Goal: Obtain resource: Download file/media

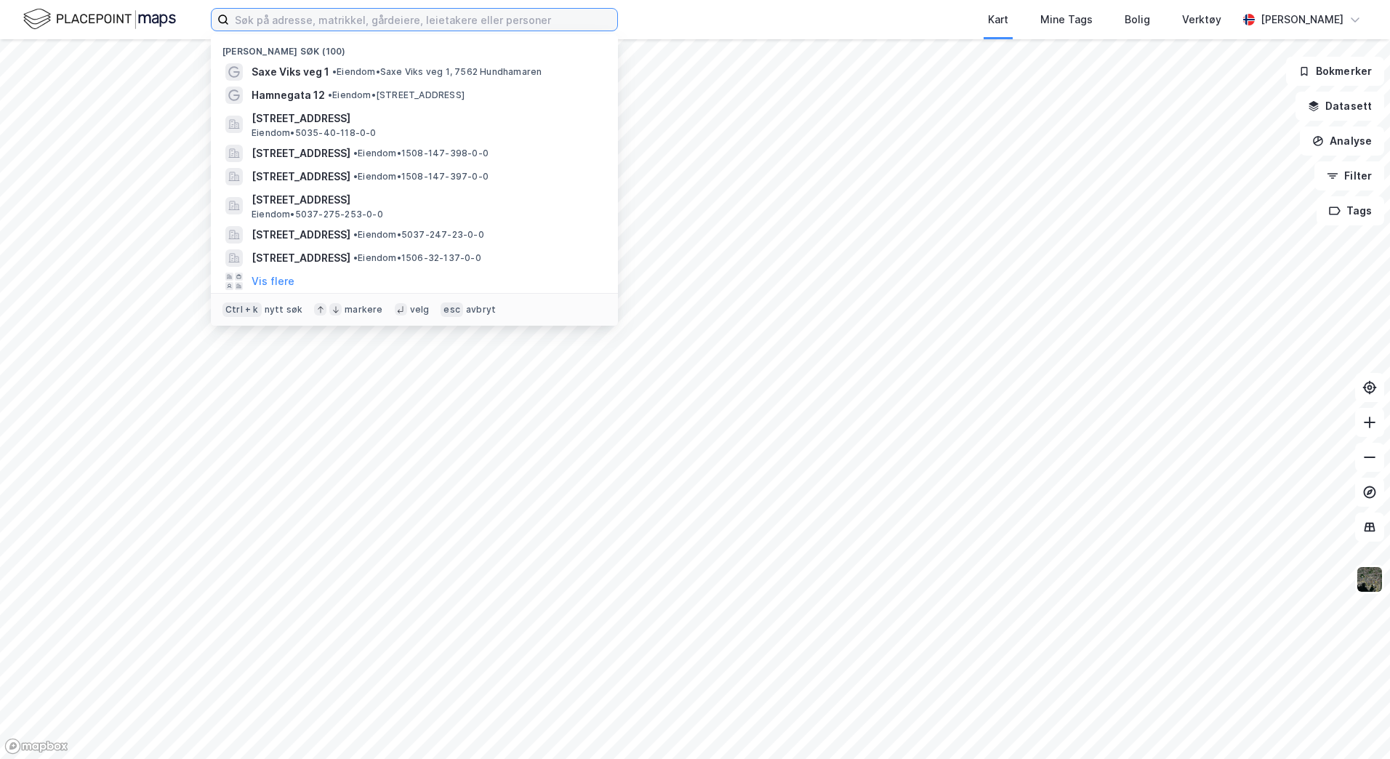
click at [270, 19] on input at bounding box center [423, 20] width 388 height 22
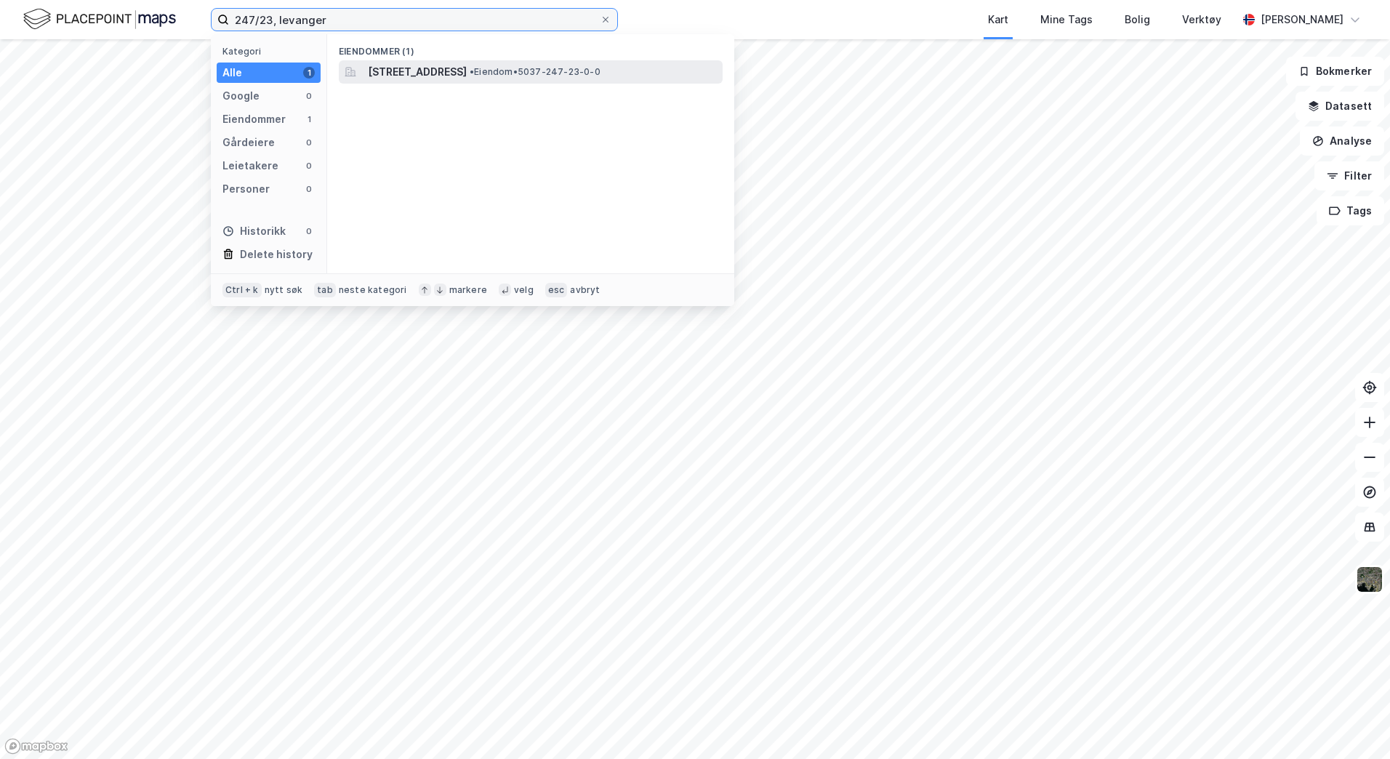
type input "247/23, levanger"
click at [433, 67] on span "[STREET_ADDRESS]" at bounding box center [417, 71] width 99 height 17
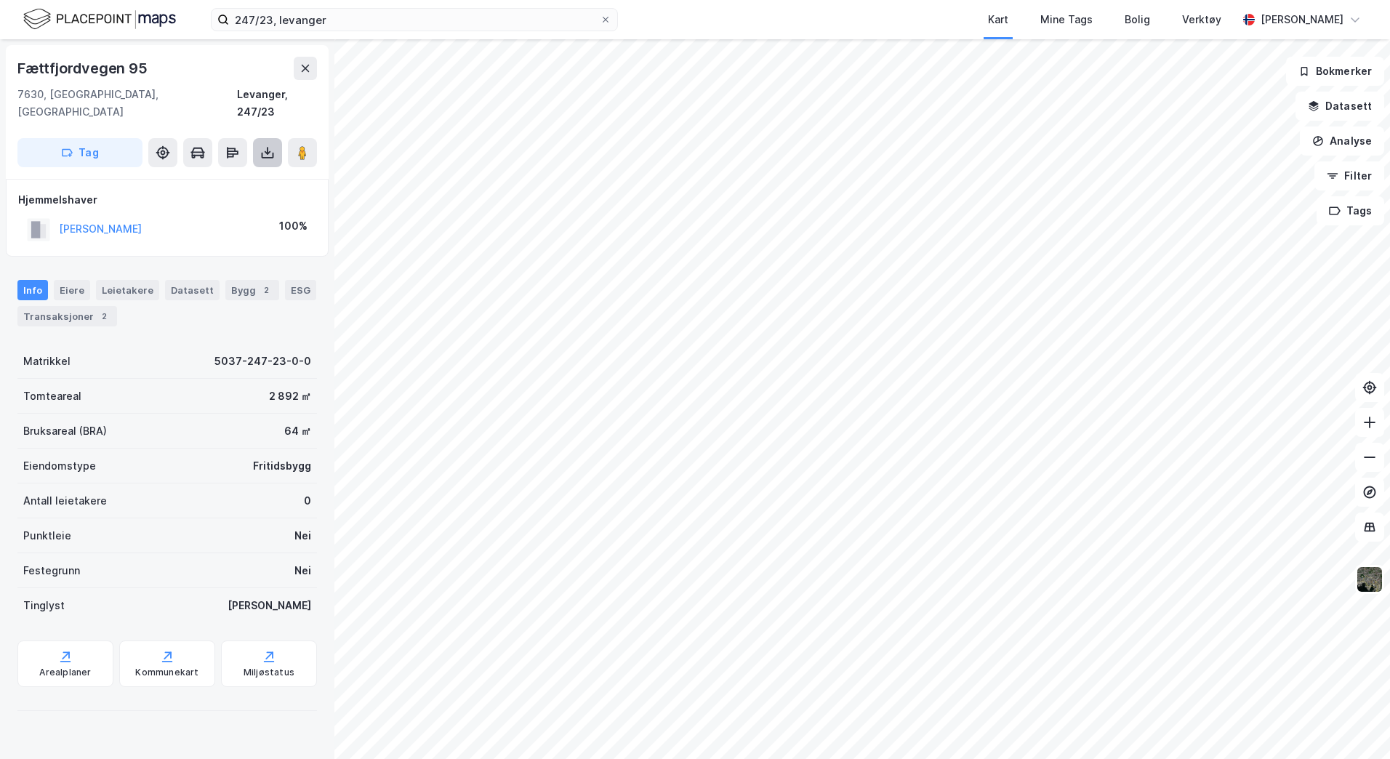
click at [262, 153] on icon at bounding box center [268, 156] width 12 height 6
click at [225, 176] on div "Last ned grunnbok" at bounding box center [195, 182] width 84 height 12
